Goal: Feedback & Contribution: Leave review/rating

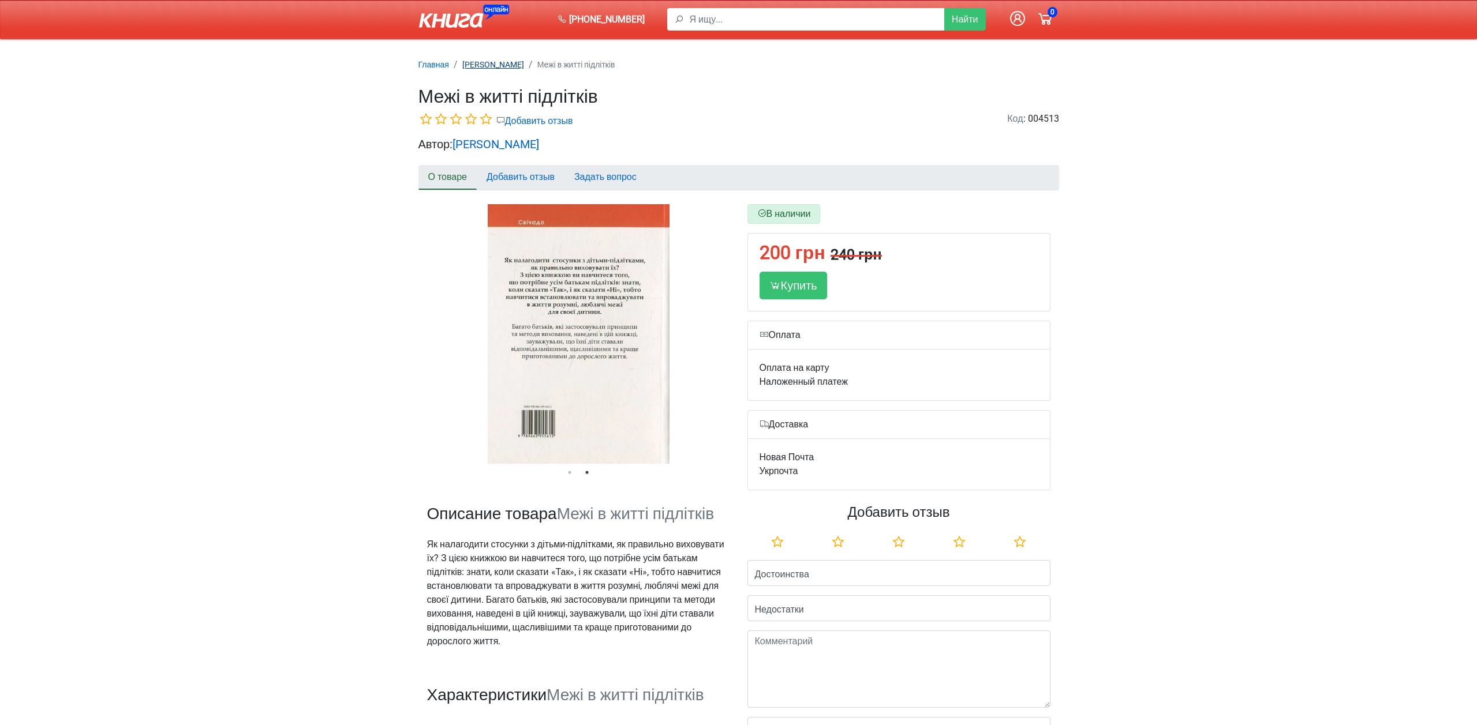
click at [495, 65] on small "[PERSON_NAME]" at bounding box center [493, 64] width 62 height 9
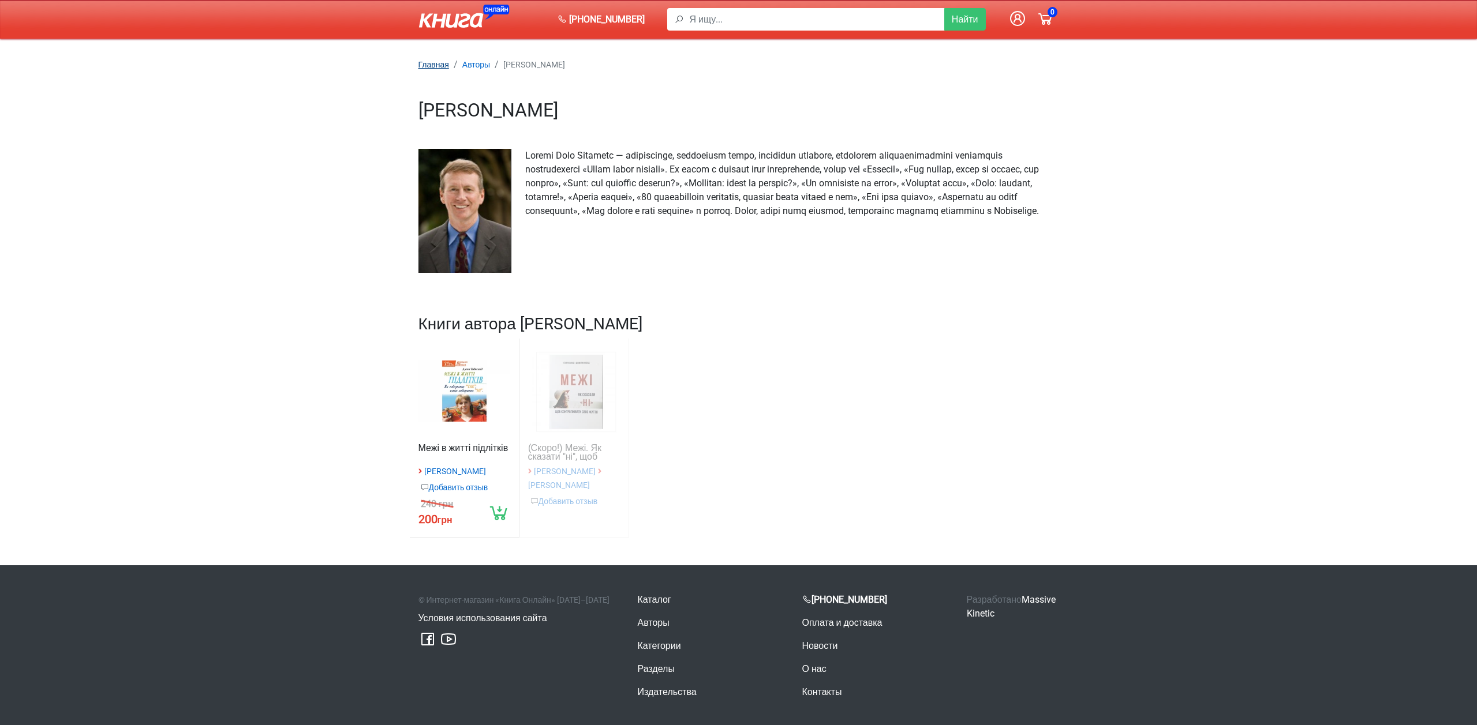
click at [433, 63] on small "Главная" at bounding box center [433, 64] width 31 height 9
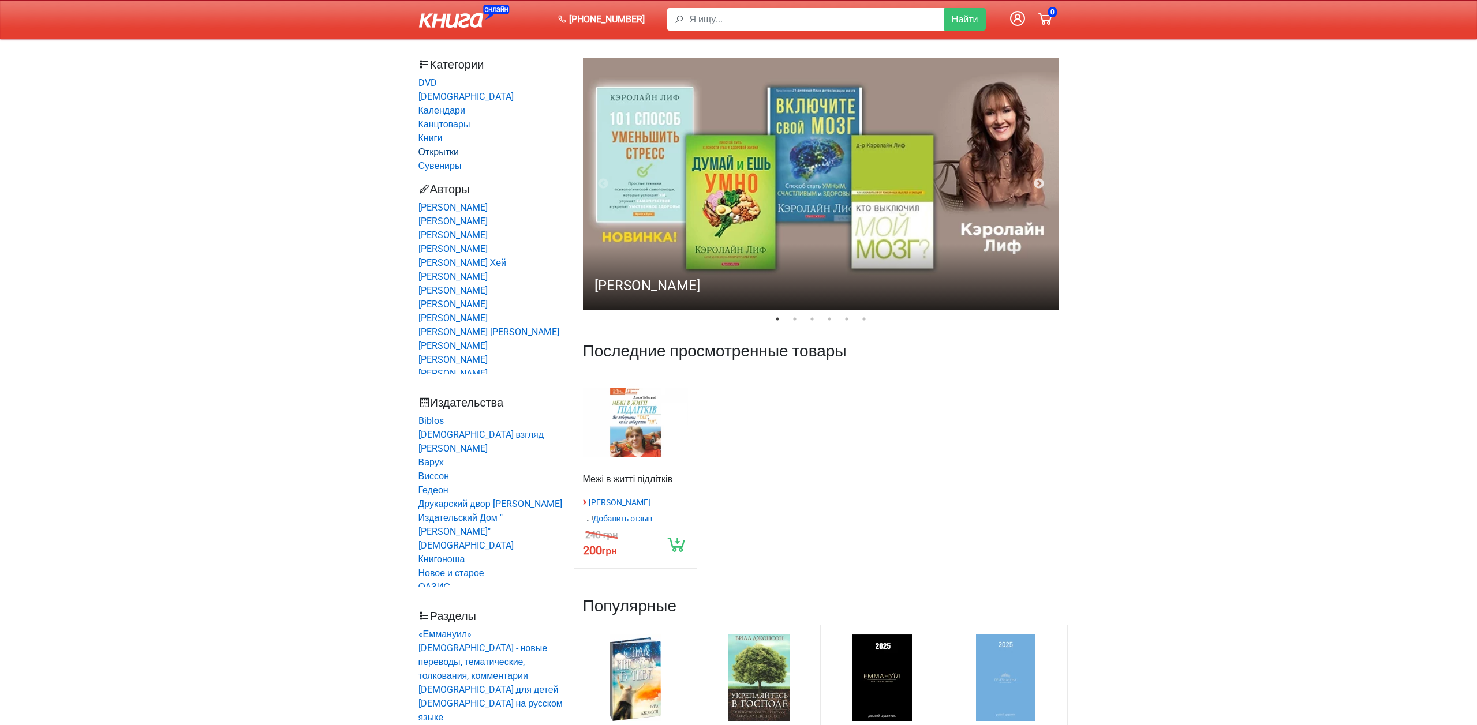
click at [444, 151] on link "Открытки" at bounding box center [438, 152] width 40 height 11
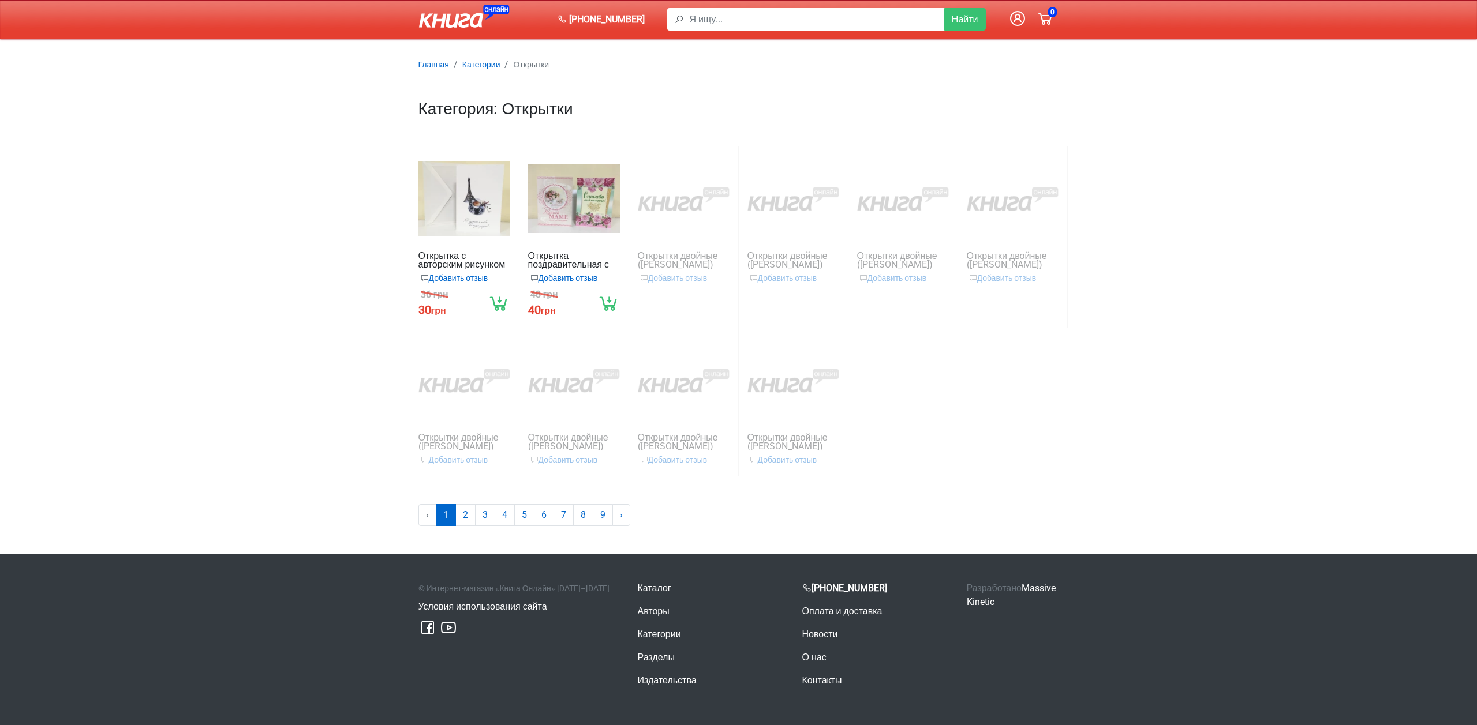
click at [475, 193] on div at bounding box center [464, 199] width 92 height 87
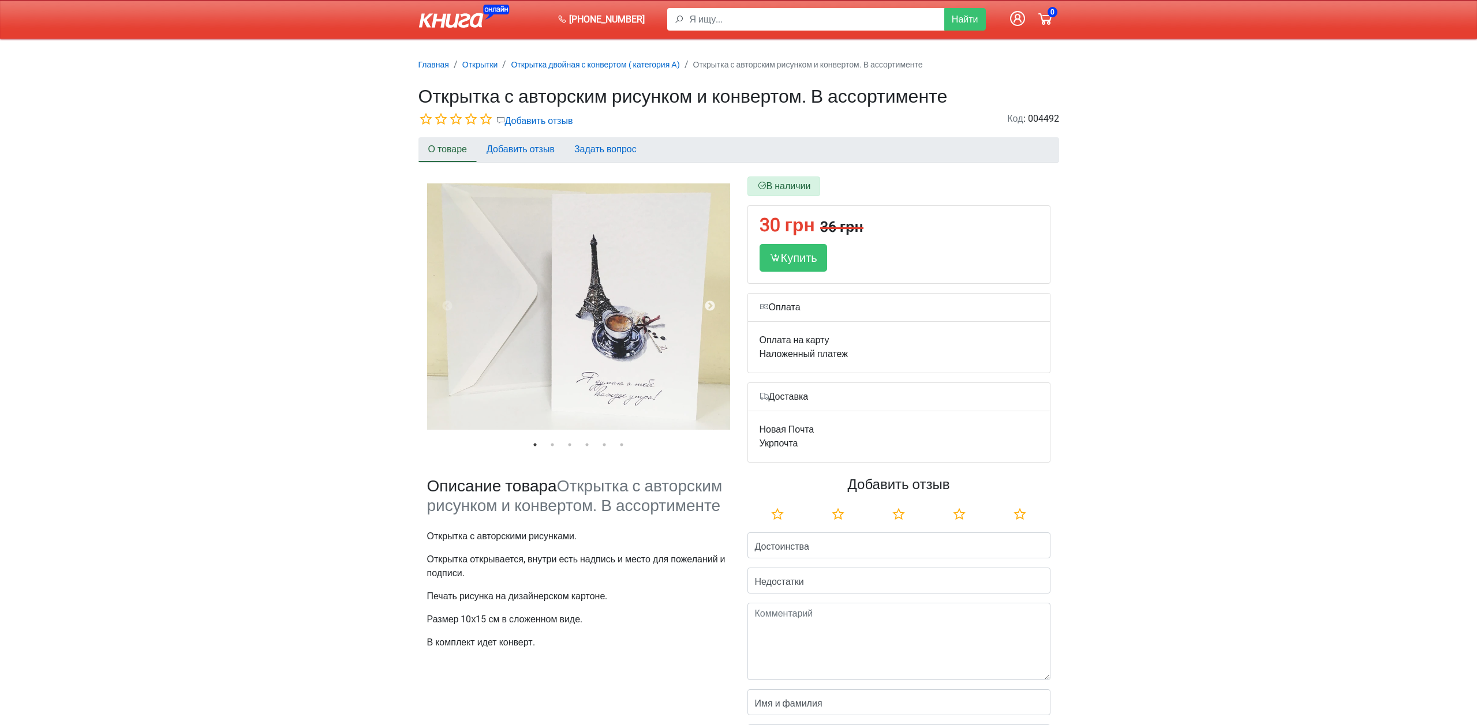
click at [447, 5] on link at bounding box center [471, 19] width 107 height 29
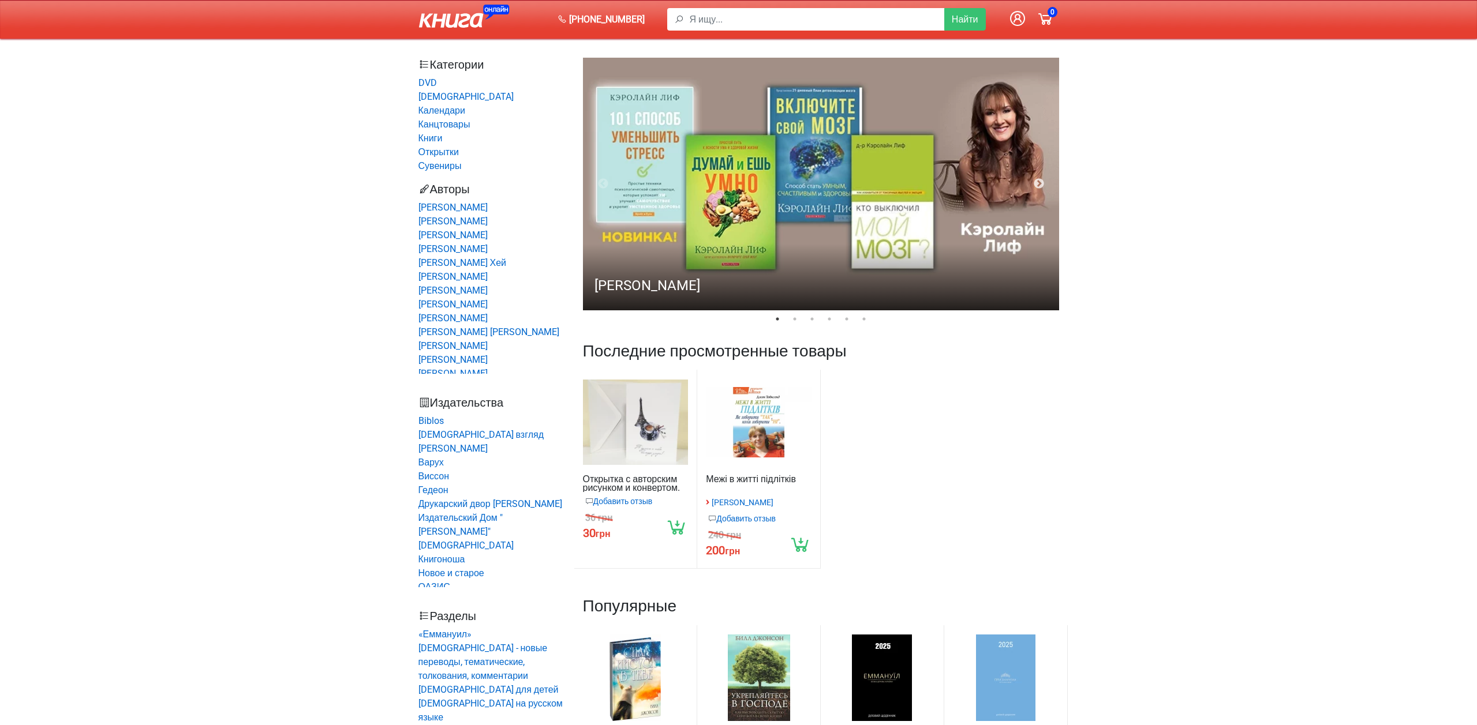
click at [796, 163] on img at bounding box center [821, 184] width 476 height 253
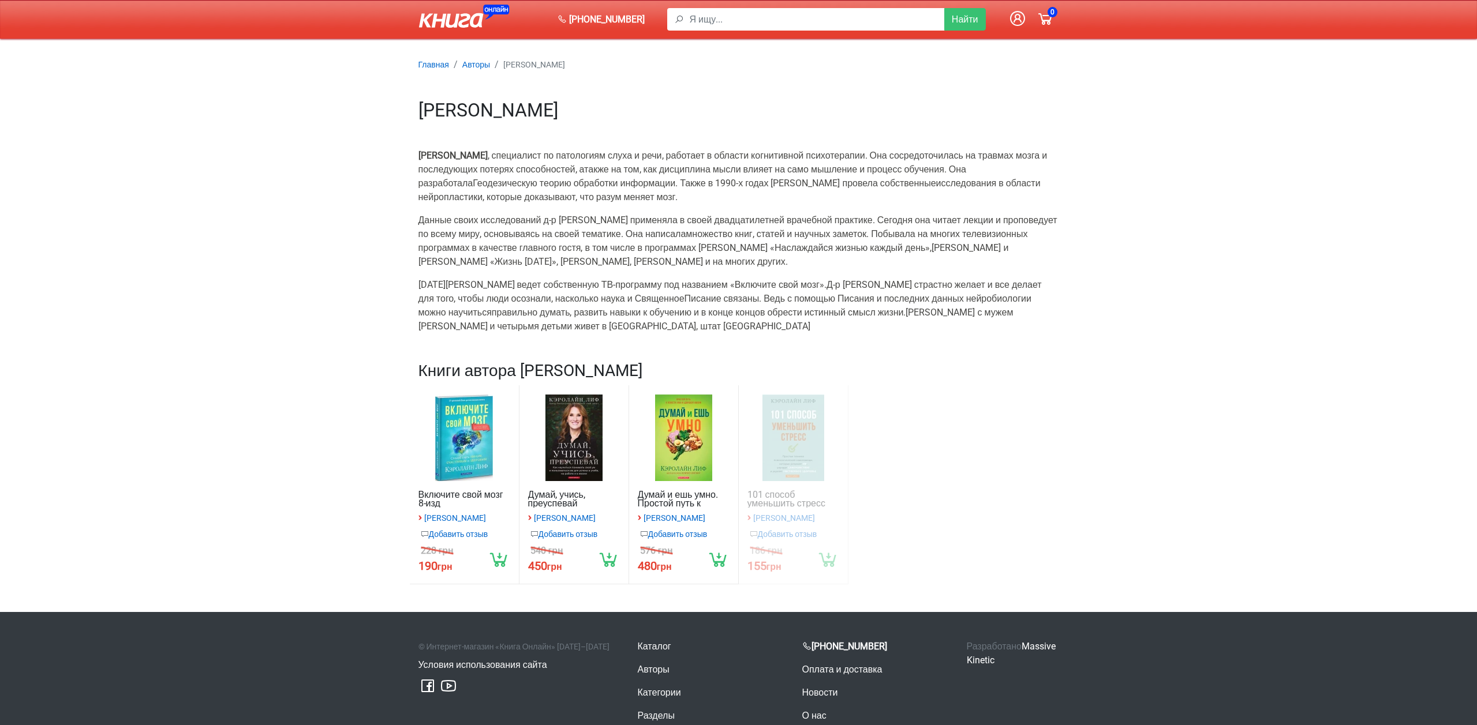
click at [695, 468] on div at bounding box center [684, 438] width 92 height 87
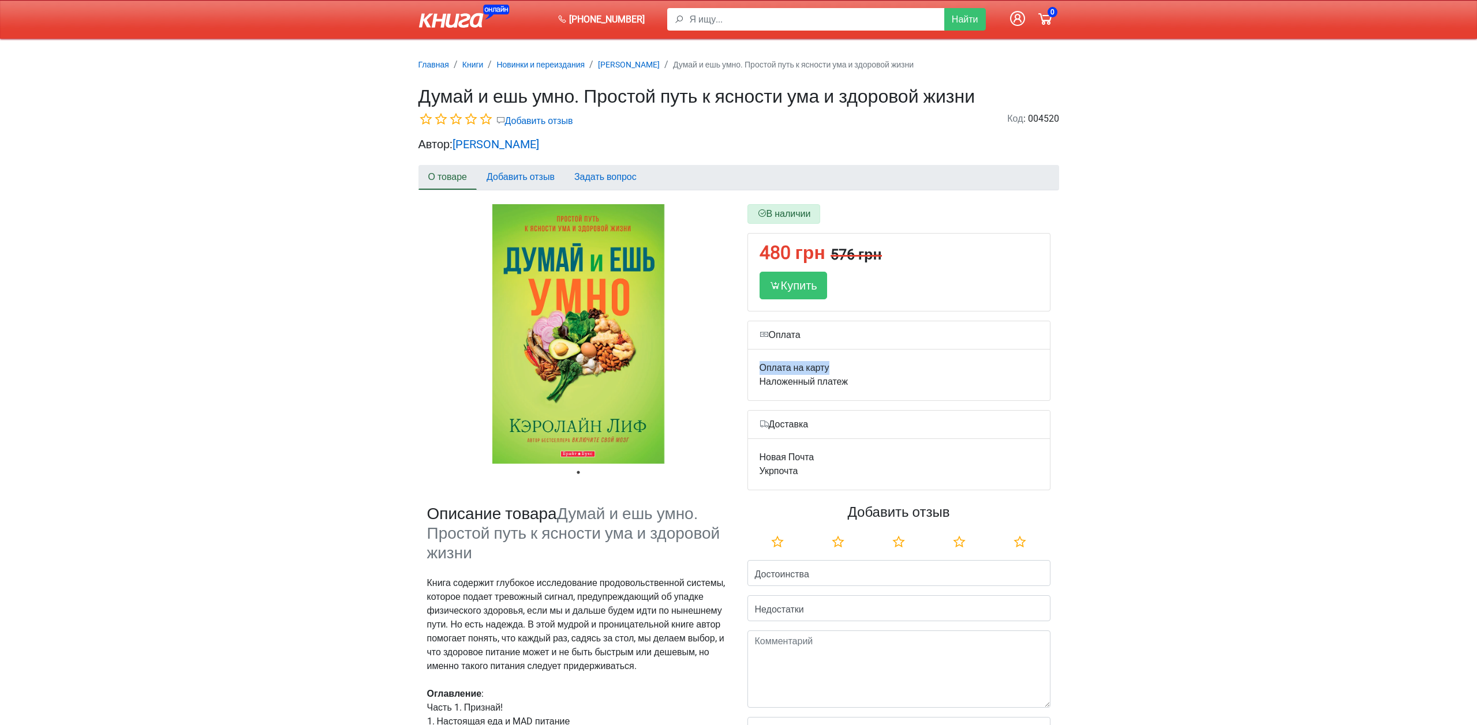
drag, startPoint x: 759, startPoint y: 368, endPoint x: 854, endPoint y: 369, distance: 95.2
click at [854, 369] on div "Оплата на карту" at bounding box center [899, 368] width 279 height 14
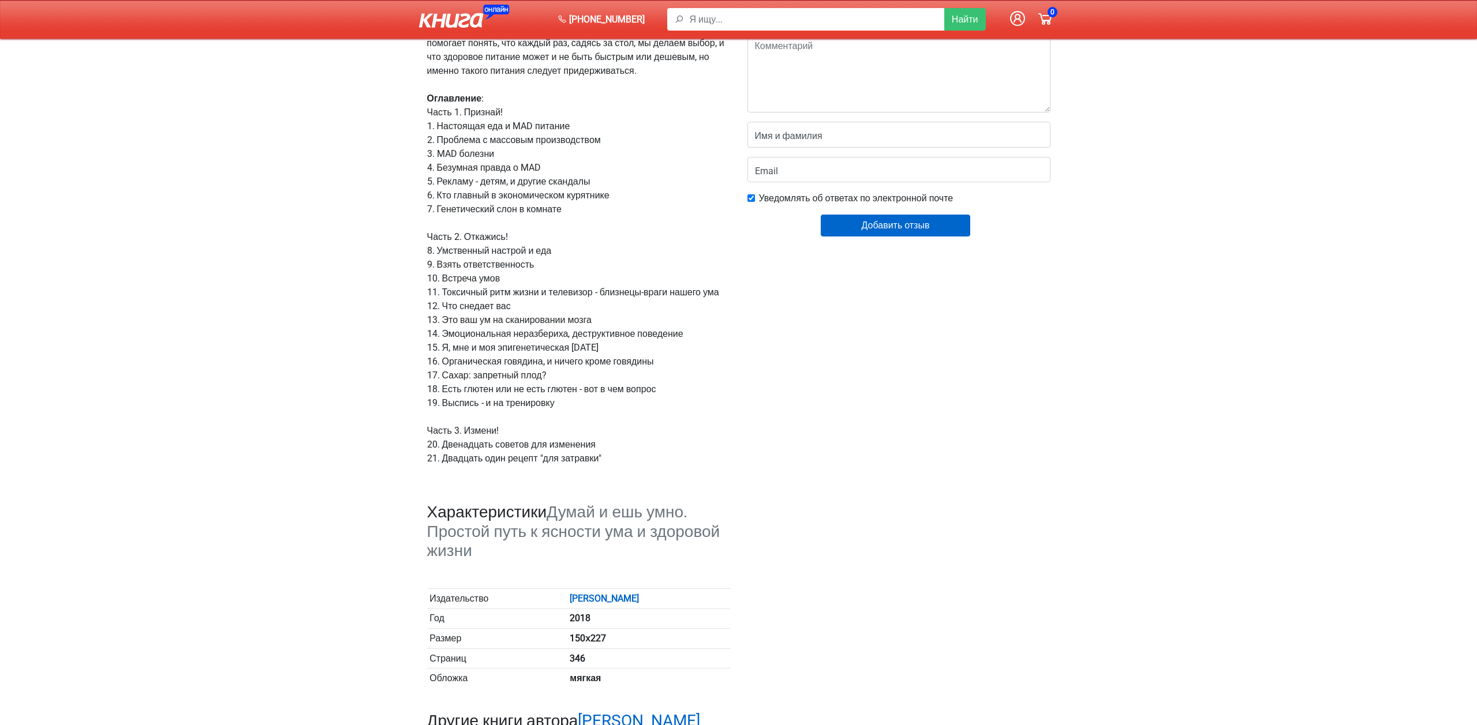
scroll to position [514, 0]
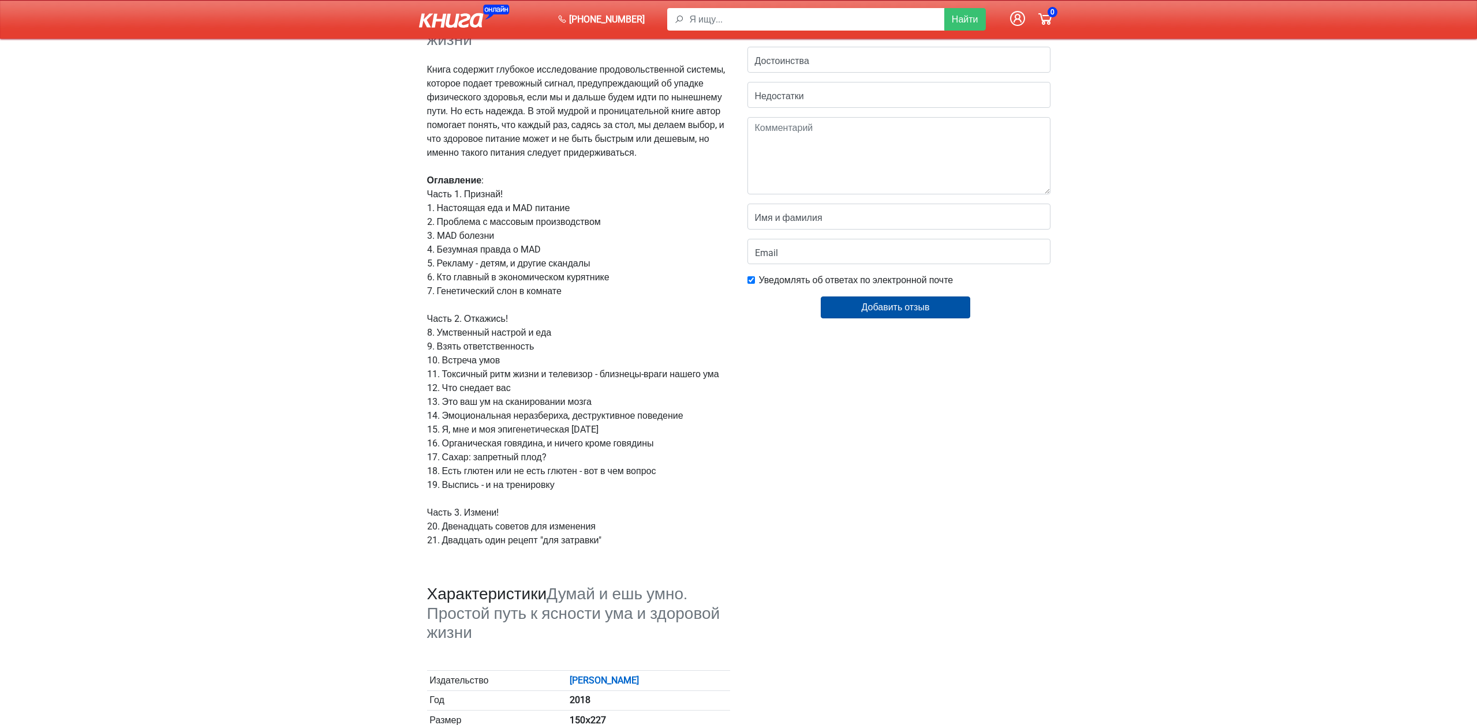
click at [878, 309] on link "Добавить отзыв" at bounding box center [895, 308] width 149 height 22
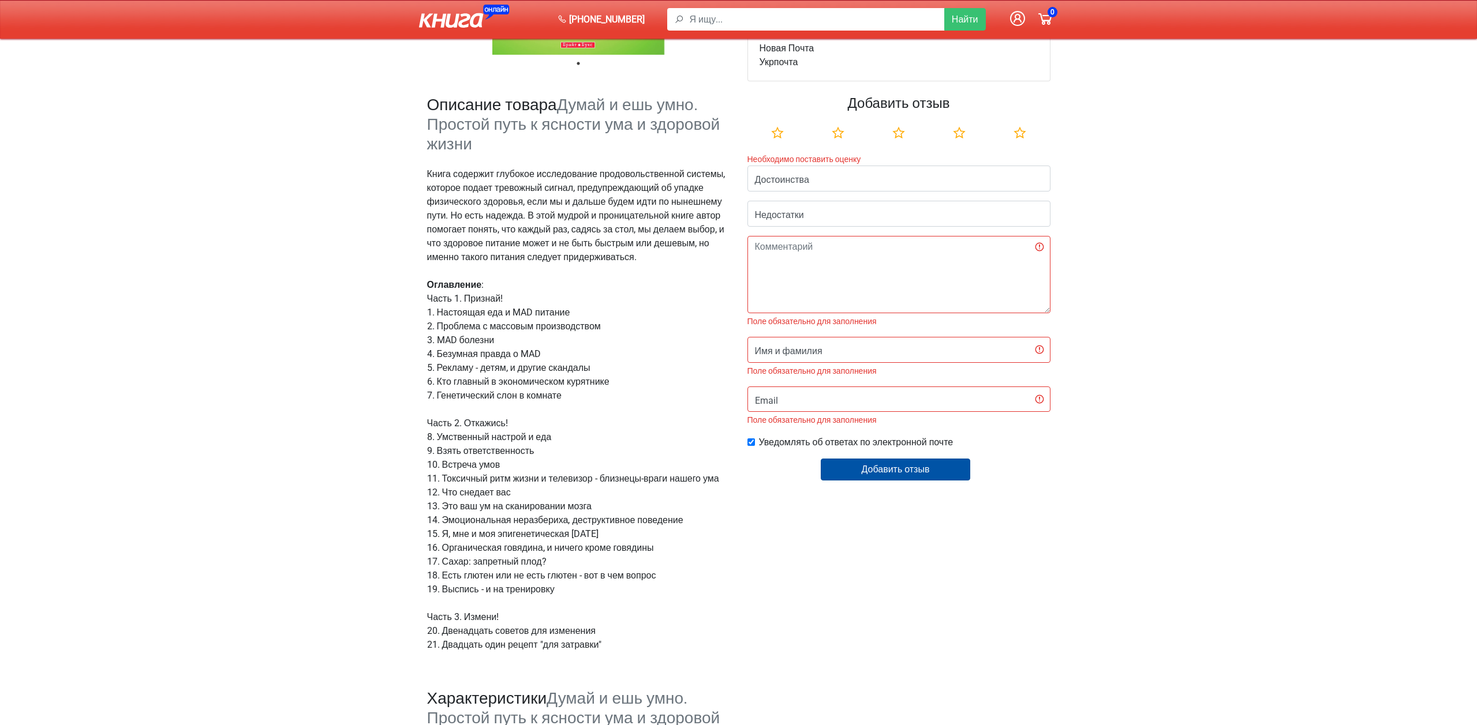
scroll to position [366, 0]
